Goal: Task Accomplishment & Management: Use online tool/utility

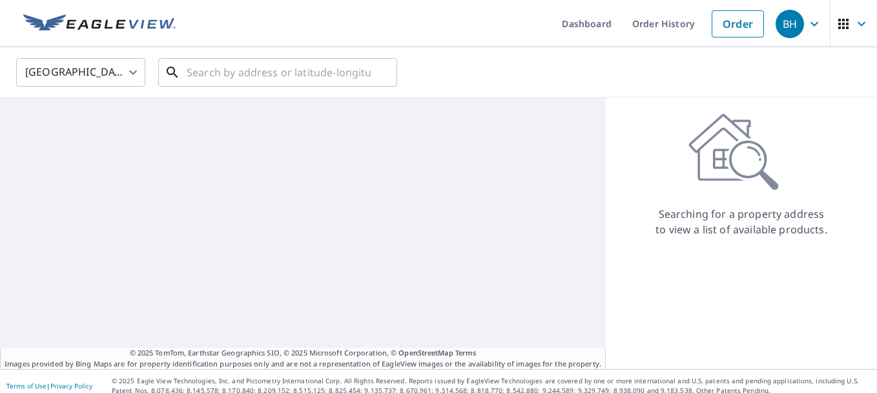
click at [264, 77] on input "text" at bounding box center [279, 72] width 184 height 36
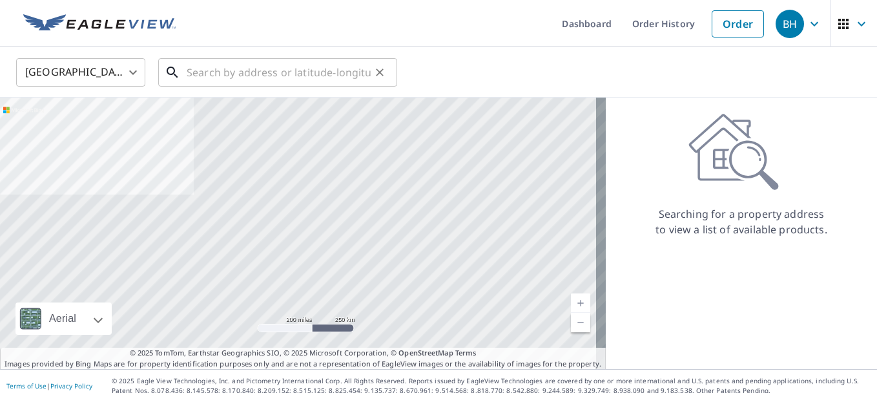
click at [232, 70] on input "text" at bounding box center [279, 72] width 184 height 36
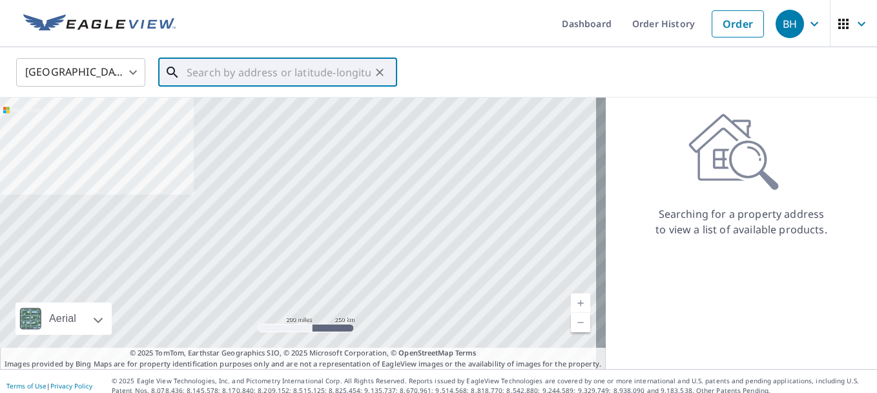
paste input "PO BX 172 MARANA Pima [US_STATE] 85653-0172"
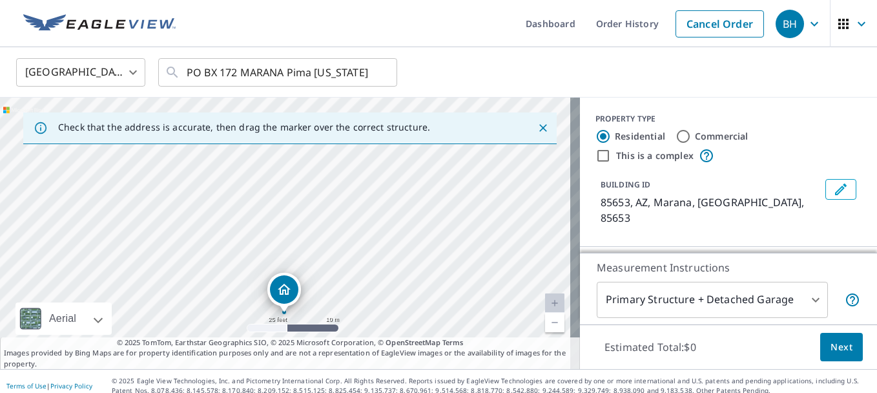
drag, startPoint x: 336, startPoint y: 203, endPoint x: 342, endPoint y: 272, distance: 69.4
click at [335, 285] on div "[GEOGRAPHIC_DATA]" at bounding box center [290, 233] width 580 height 271
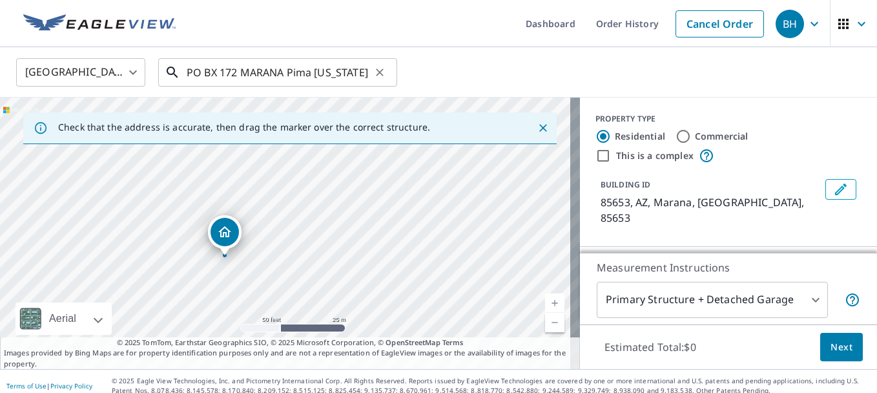
click at [239, 70] on input "PO BX 172 MARANA Pima [US_STATE] 85653-0172" at bounding box center [279, 72] width 184 height 36
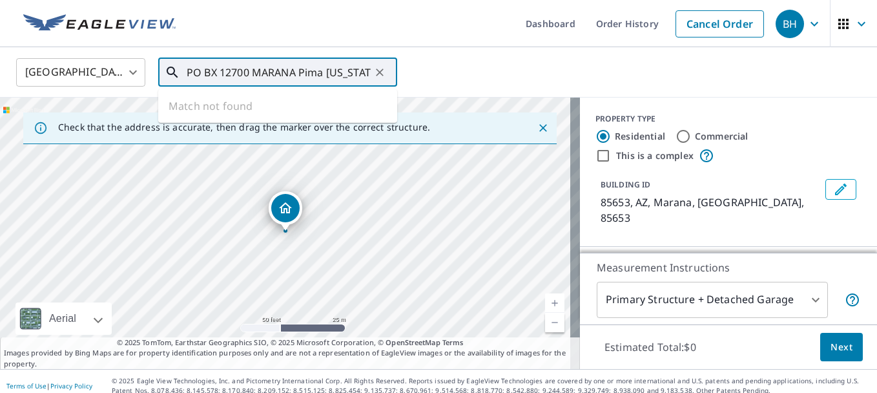
type input "PO BX 12700 MARANA Pima [US_STATE] 85653-0172"
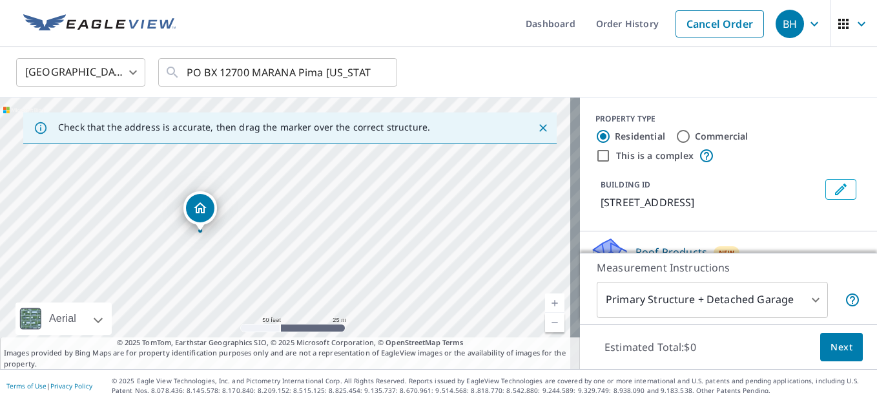
drag, startPoint x: 220, startPoint y: 186, endPoint x: 328, endPoint y: 275, distance: 140.0
click at [328, 275] on div "[STREET_ADDRESS]" at bounding box center [290, 233] width 580 height 271
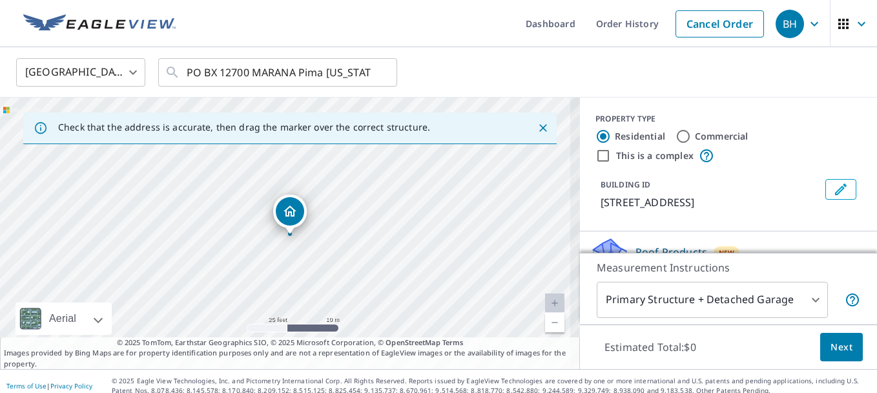
drag, startPoint x: 238, startPoint y: 250, endPoint x: 324, endPoint y: 227, distance: 89.5
click at [324, 227] on div "[STREET_ADDRESS]" at bounding box center [290, 233] width 580 height 271
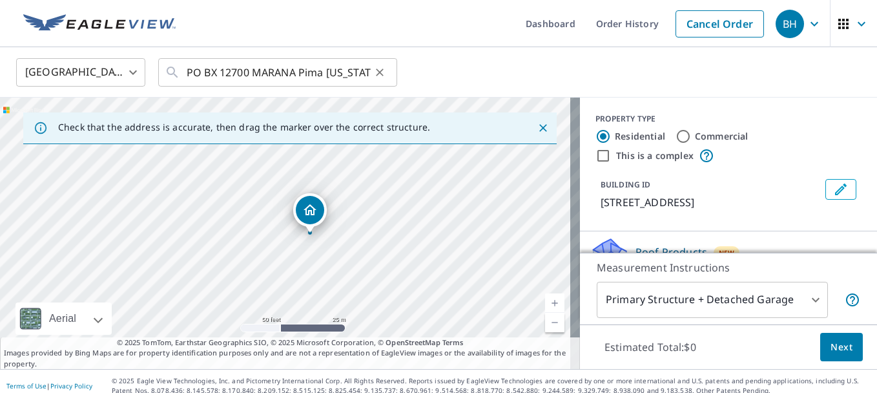
click at [372, 75] on button "Clear" at bounding box center [380, 72] width 18 height 18
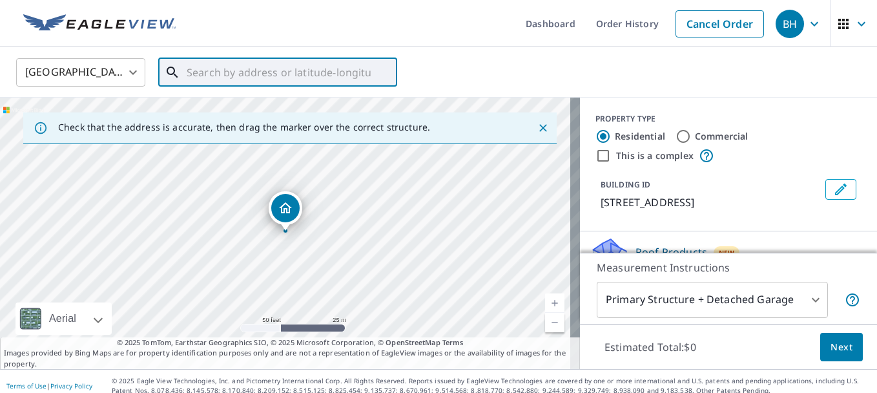
paste input "PO BX 172 MARANA Pima [US_STATE] 85653-0172"
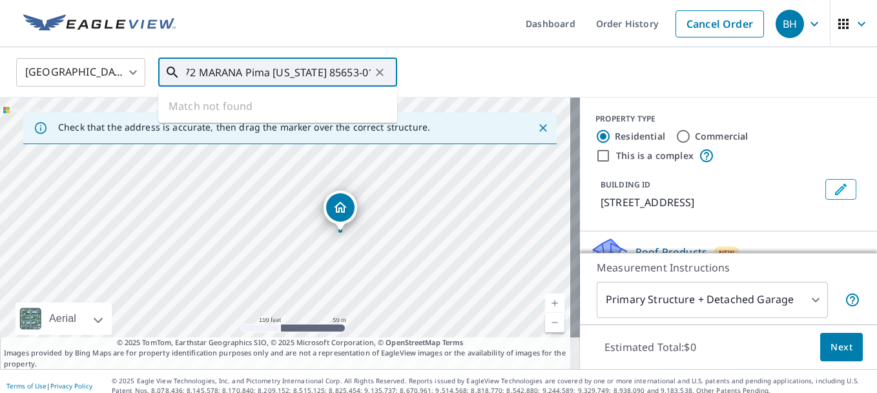
type input "PO BX 172 MARANA Pima [US_STATE] 85653-0172"
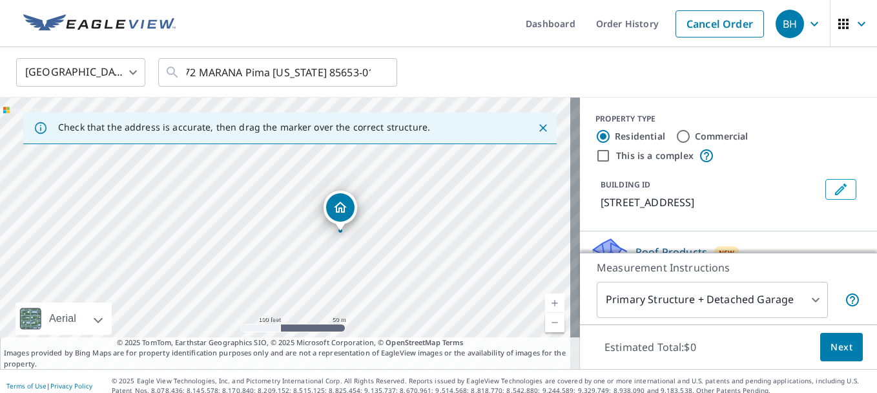
scroll to position [0, 0]
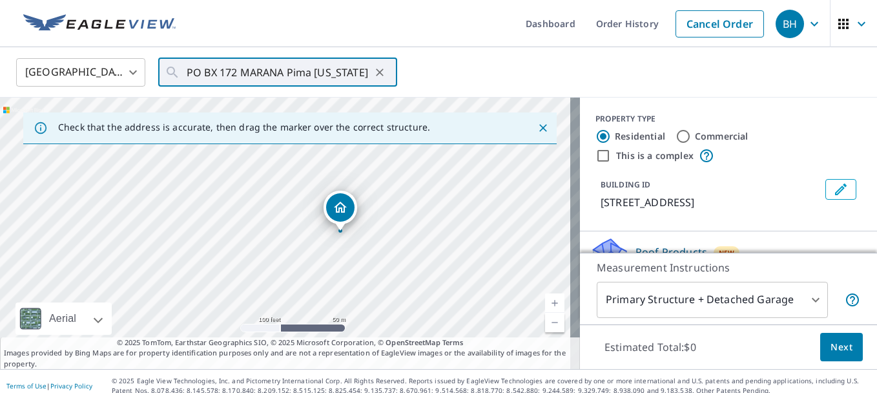
click at [337, 212] on icon "Dropped pin, building 1, Residential property, 12700 W Marana Rd Po Box" at bounding box center [340, 207] width 13 height 11
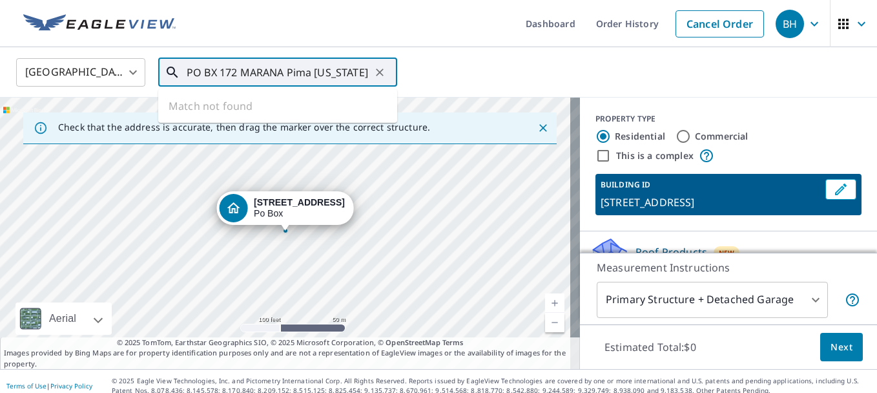
click at [359, 72] on input "PO BX 172 MARANA Pima [US_STATE] 85653-0172" at bounding box center [279, 72] width 184 height 36
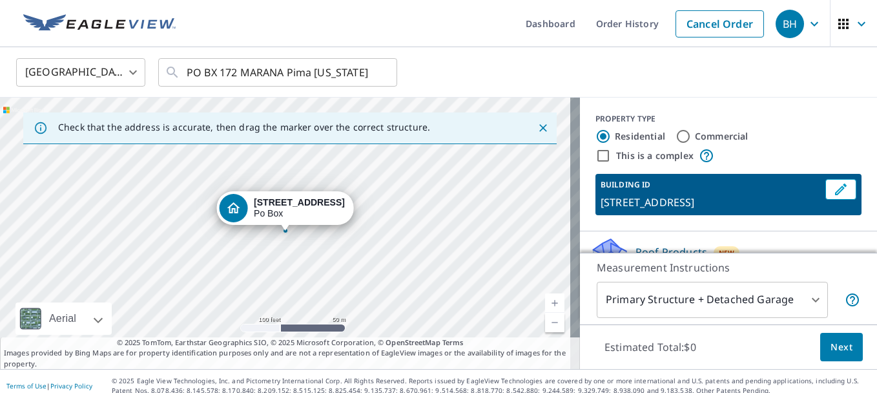
click at [495, 79] on div "United States [GEOGRAPHIC_DATA] ​ PO BX 172 MARANA Pima [US_STATE] 85653-0172 ​" at bounding box center [433, 72] width 855 height 30
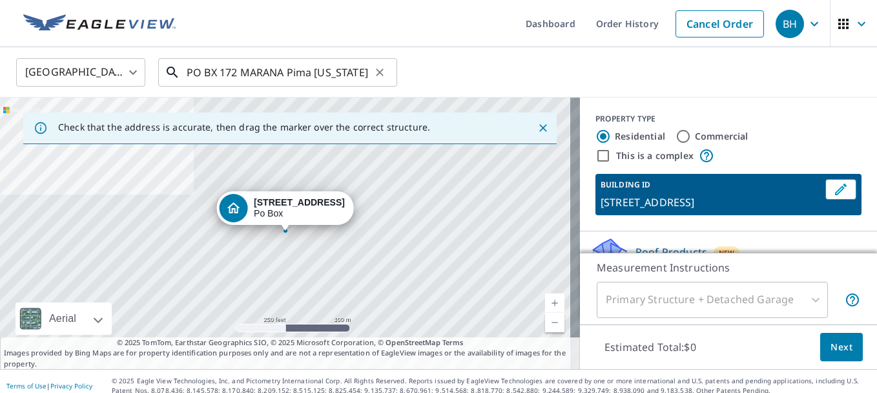
click at [274, 81] on input "PO BX 172 MARANA Pima [US_STATE] 85653-0172" at bounding box center [279, 72] width 184 height 36
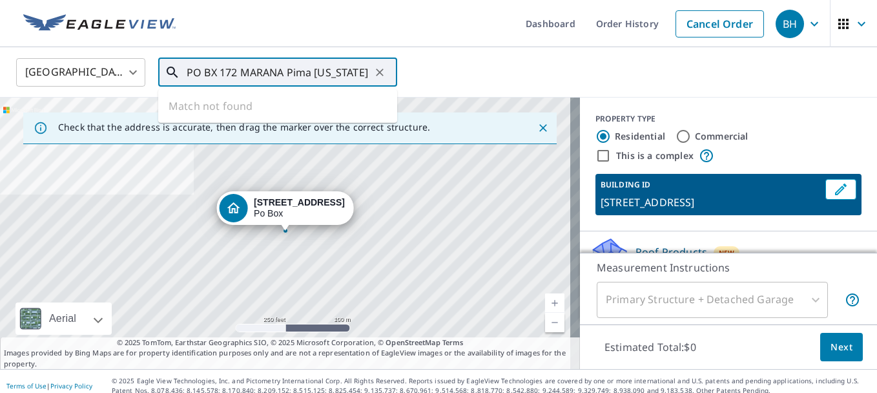
click at [274, 81] on input "PO BX 172 MARANA Pima [US_STATE] 85653-0172" at bounding box center [279, 72] width 184 height 36
click at [380, 78] on icon "Clear" at bounding box center [379, 72] width 13 height 13
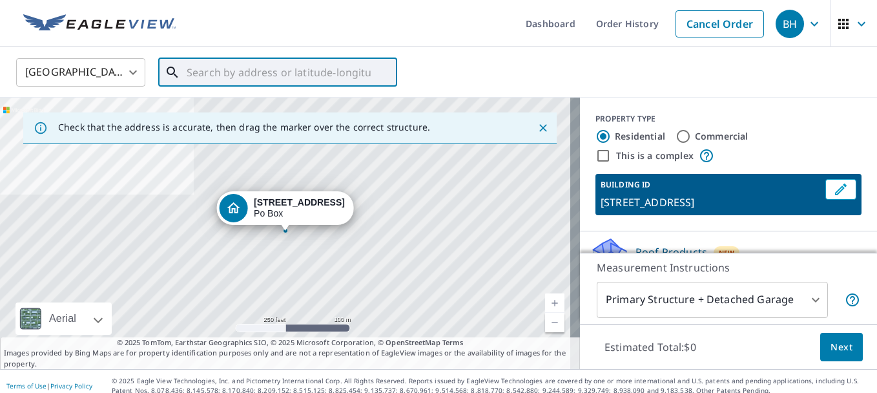
click at [289, 72] on input "text" at bounding box center [279, 72] width 184 height 36
paste input "PO BX 172 MARANA Pima [US_STATE] 85653-0172"
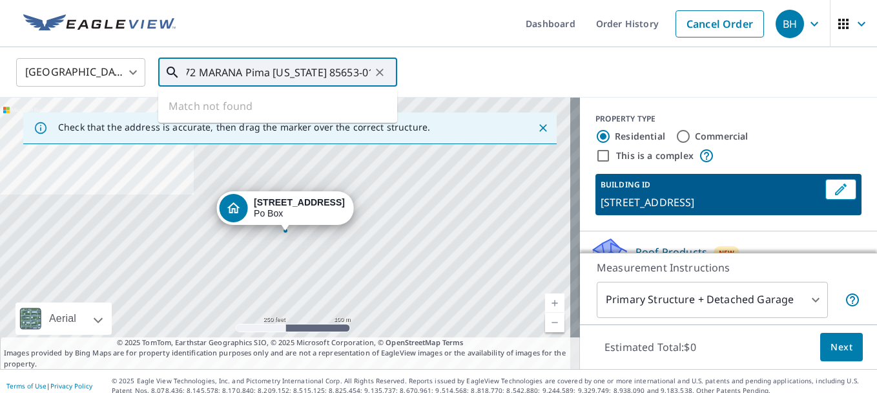
type input "PO BX 172 MARANA Pima [US_STATE] 85653-0172"
